Goal: Information Seeking & Learning: Learn about a topic

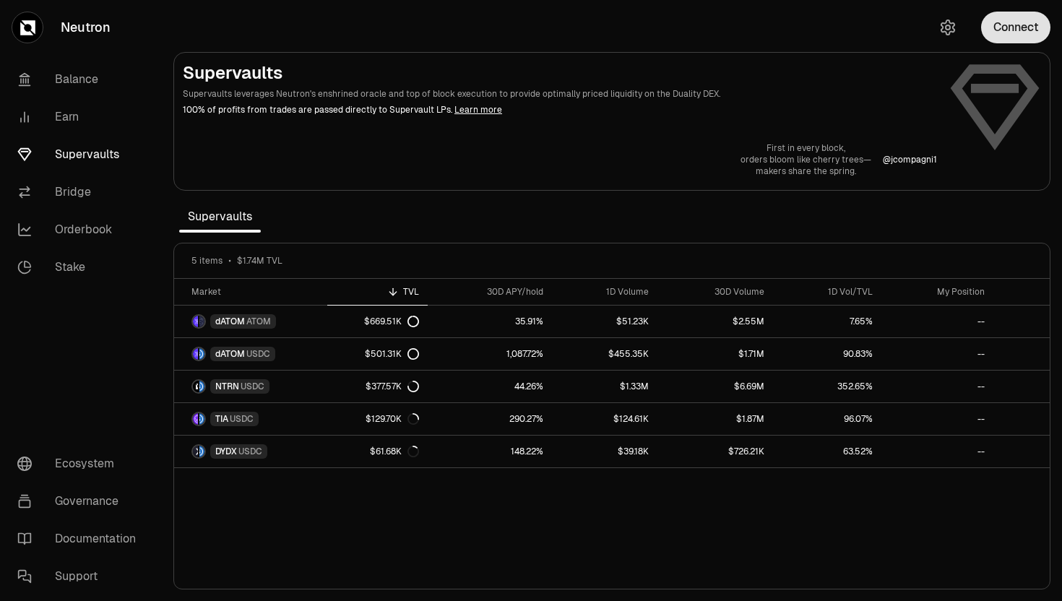
click at [1007, 27] on button "Connect" at bounding box center [1015, 28] width 69 height 32
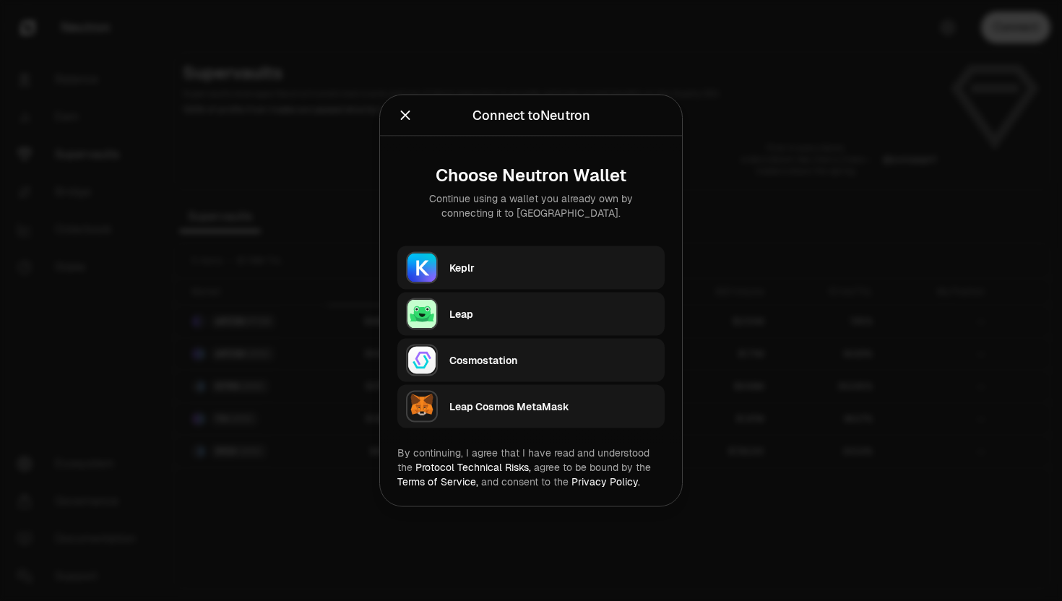
click at [548, 261] on div "Keplr" at bounding box center [552, 268] width 207 height 14
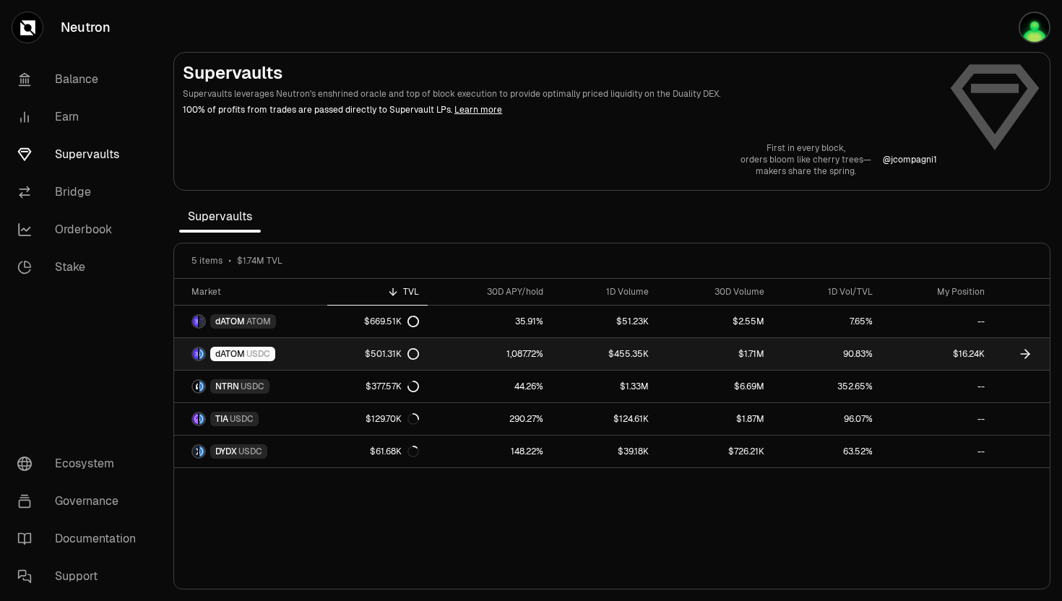
click at [231, 357] on span "dATOM" at bounding box center [230, 354] width 30 height 12
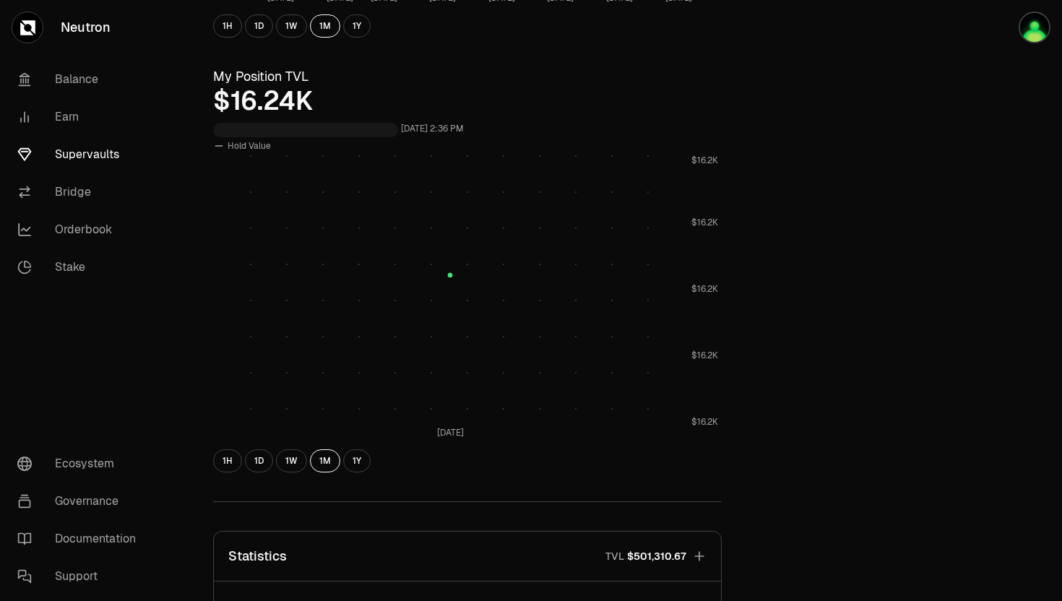
scroll to position [606, 0]
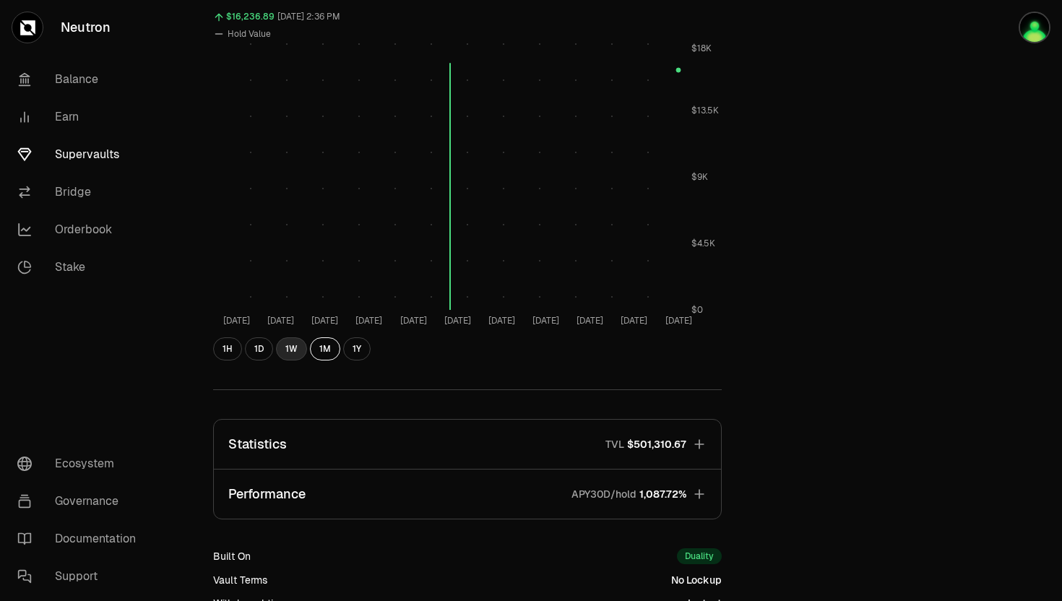
click at [286, 350] on button "1W" at bounding box center [291, 348] width 31 height 23
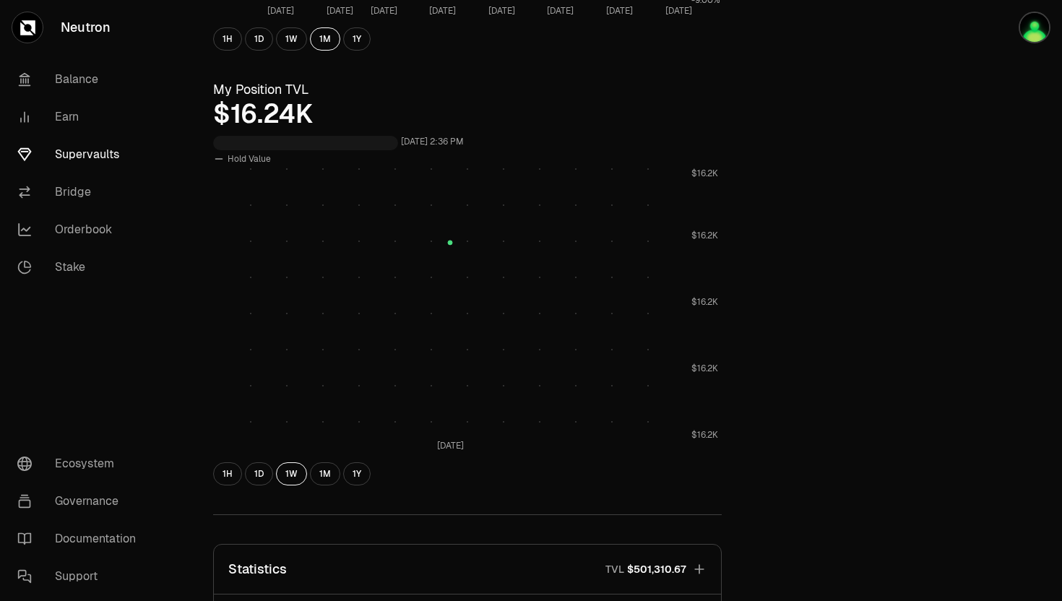
scroll to position [456, 0]
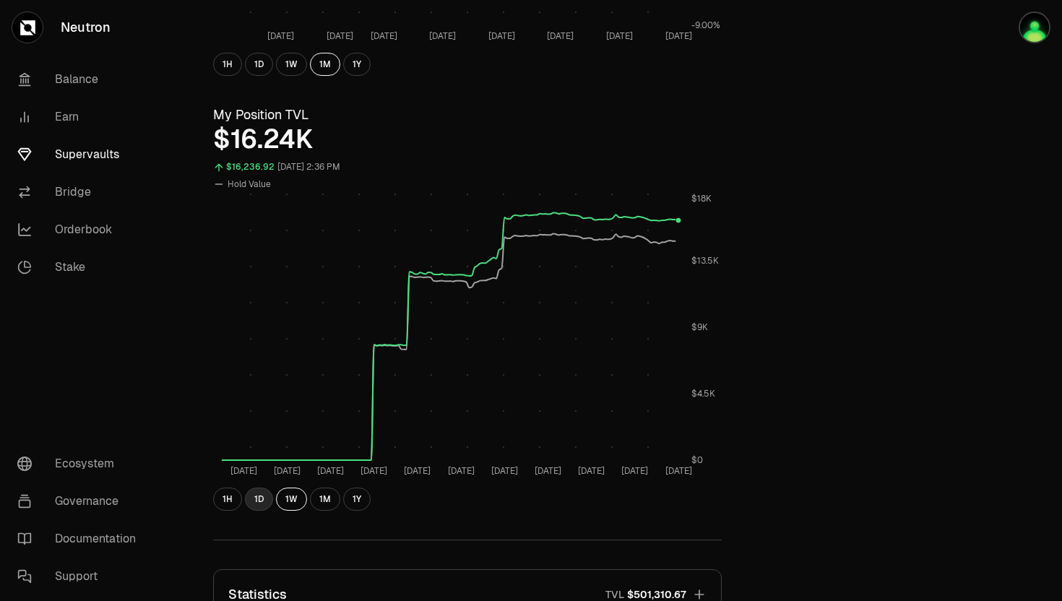
click at [261, 500] on button "1D" at bounding box center [259, 498] width 28 height 23
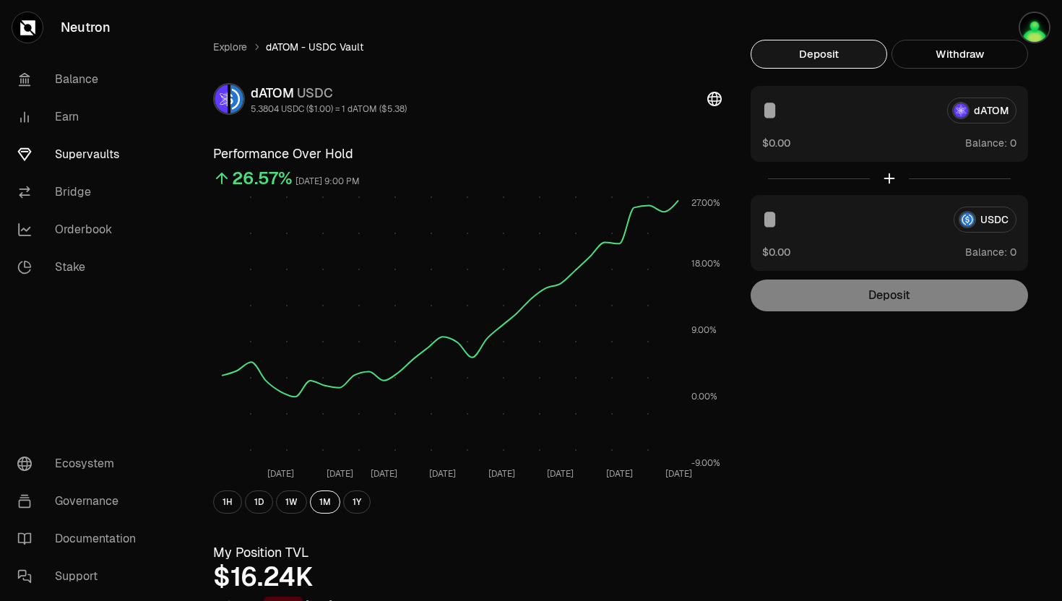
scroll to position [0, 0]
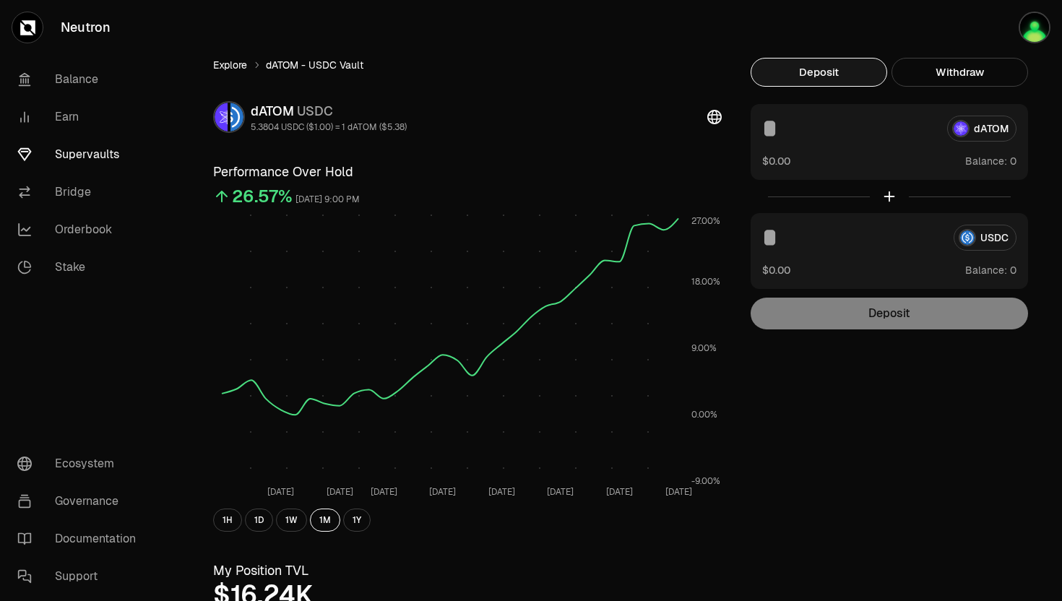
click at [230, 65] on link "Explore" at bounding box center [230, 65] width 34 height 14
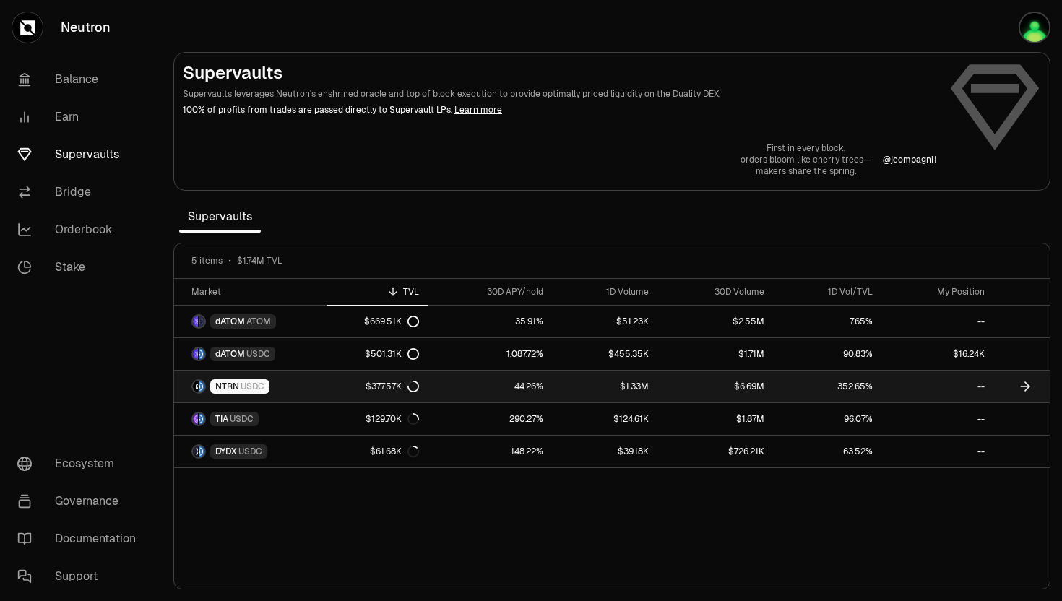
click at [229, 388] on span "NTRN" at bounding box center [227, 387] width 24 height 12
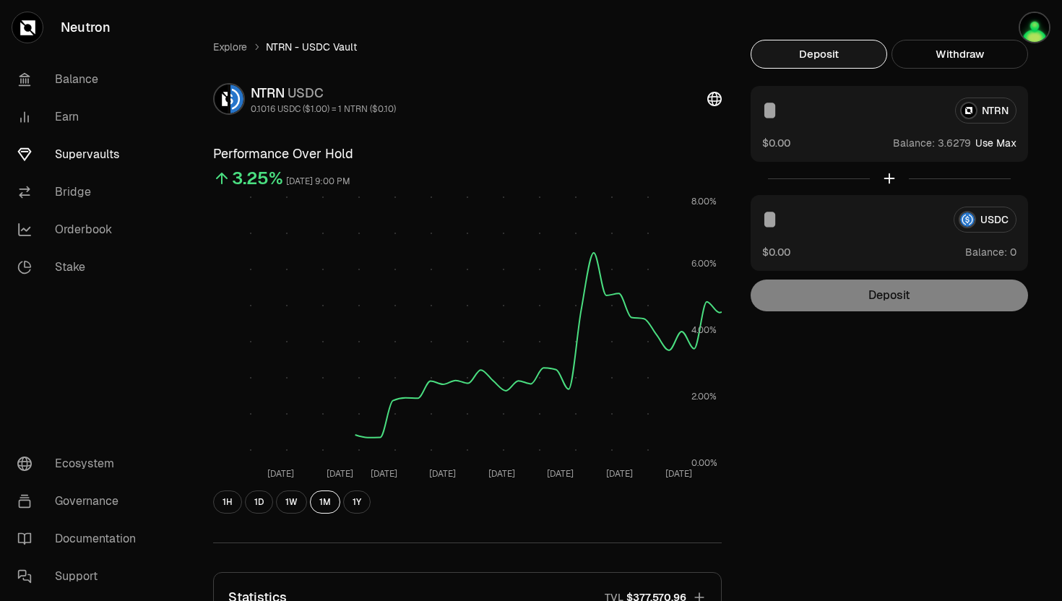
scroll to position [21, 0]
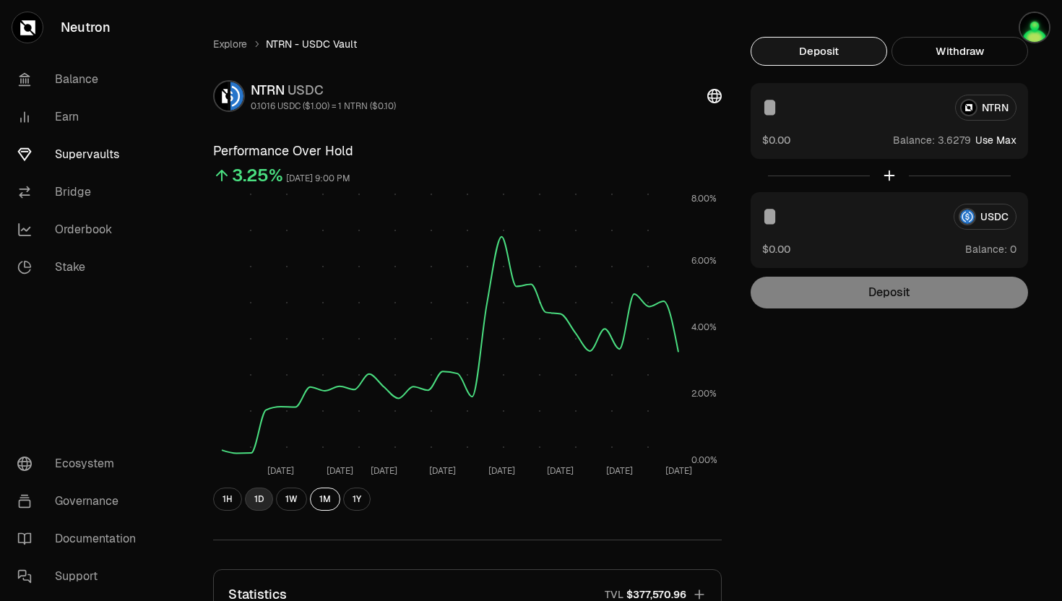
click at [259, 499] on button "1D" at bounding box center [259, 498] width 28 height 23
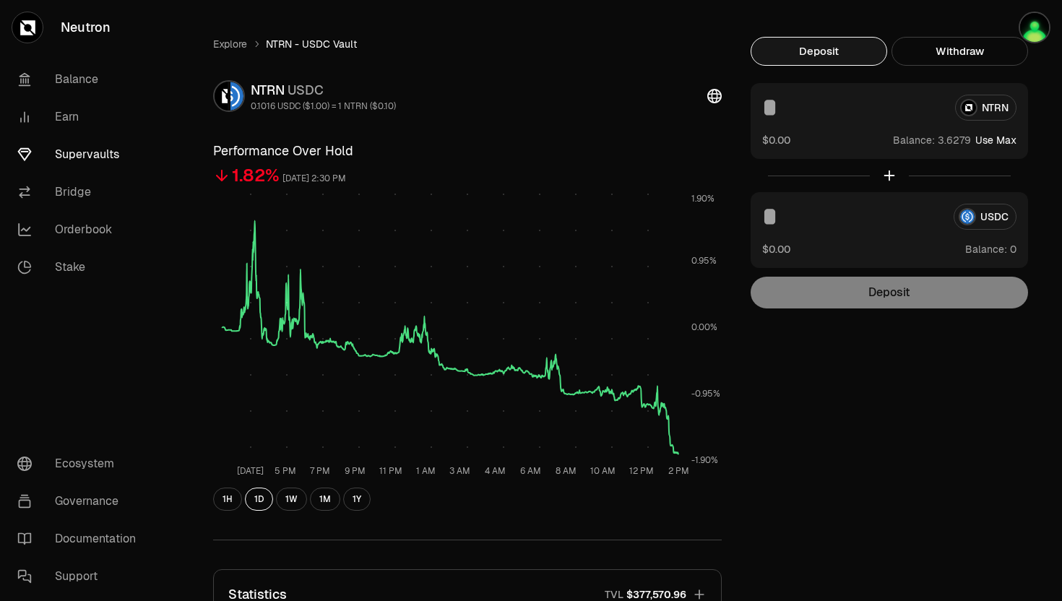
click at [752, 469] on div "Explore NTRN - USDC Vault NTRN USDC 0.1016 USDC ($1.00) = 1 NTRN ($0.10) Perfor…" at bounding box center [612, 451] width 832 height 828
